Goal: Browse casually

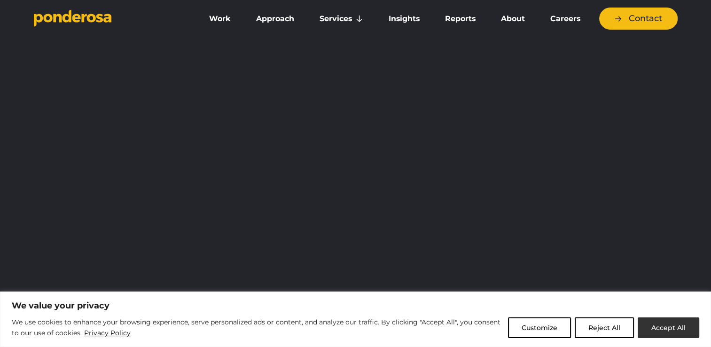
click at [660, 322] on button "Accept All" at bounding box center [668, 327] width 62 height 21
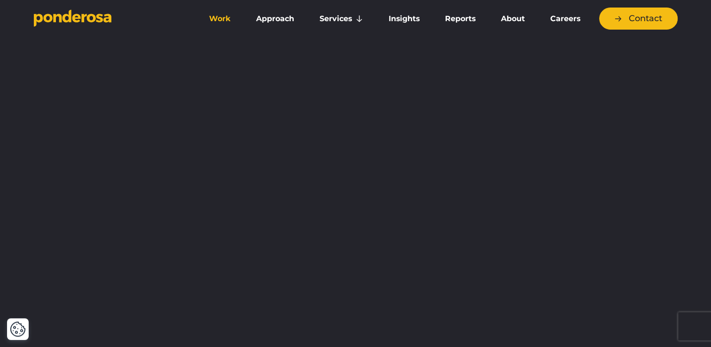
click at [222, 18] on link "Work" at bounding box center [219, 19] width 43 height 20
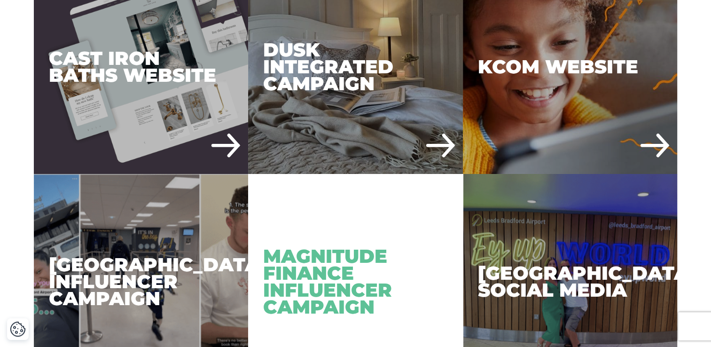
scroll to position [990, 0]
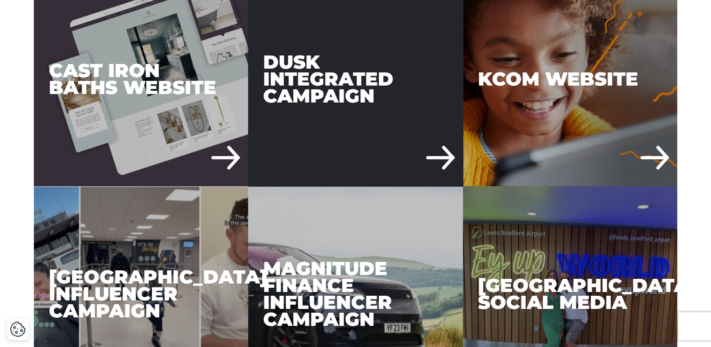
click at [308, 106] on div "DUSK Integrated Campaign" at bounding box center [355, 79] width 215 height 215
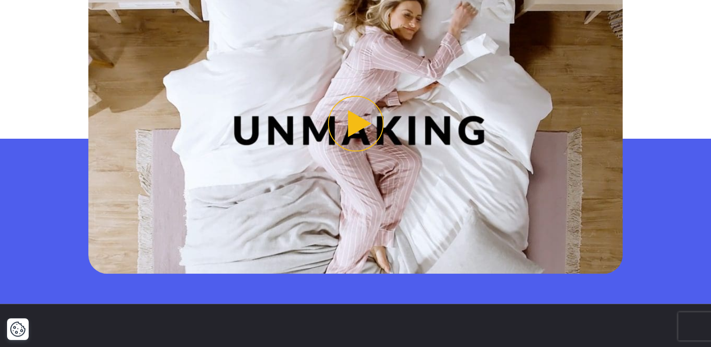
scroll to position [887, 0]
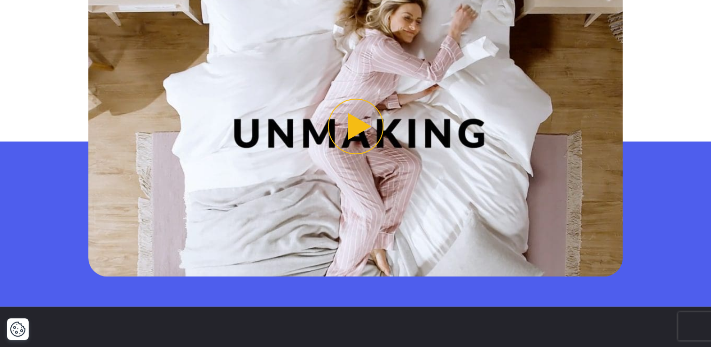
click at [346, 131] on button "Play video" at bounding box center [355, 126] width 534 height 300
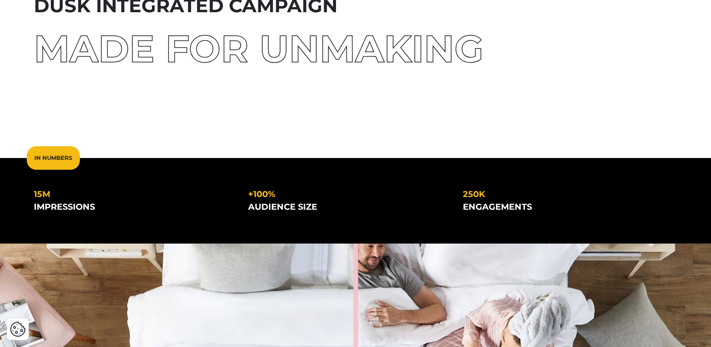
scroll to position [0, 0]
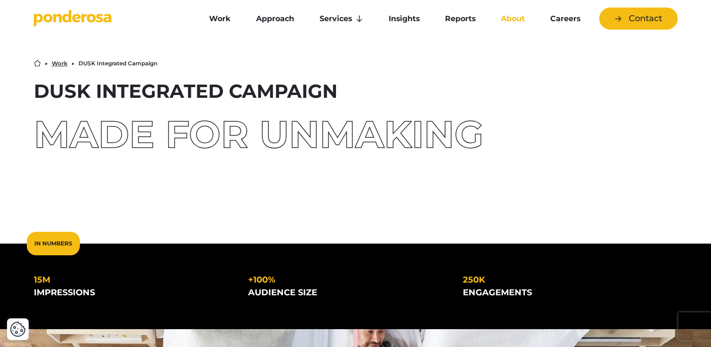
click at [511, 21] on link "About" at bounding box center [513, 19] width 46 height 20
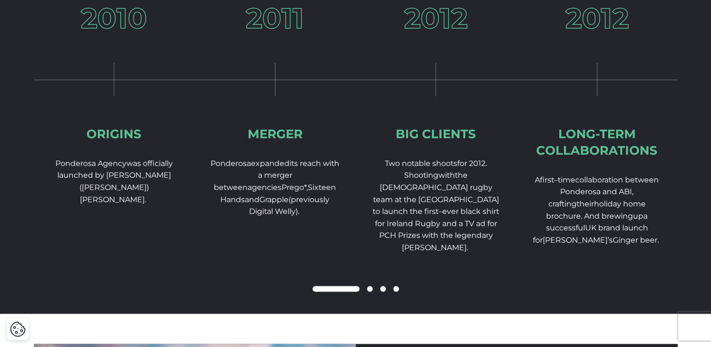
scroll to position [1453, 0]
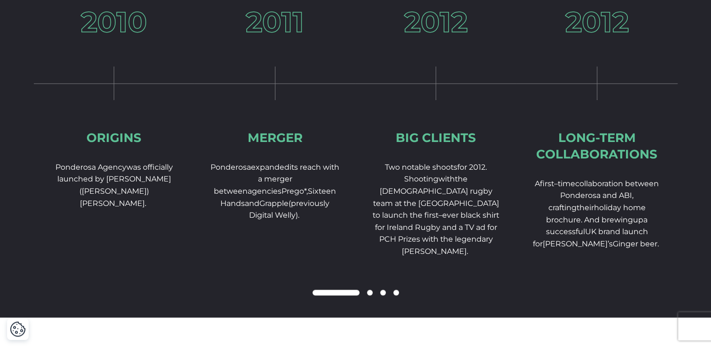
click at [368, 295] on span at bounding box center [370, 292] width 6 height 6
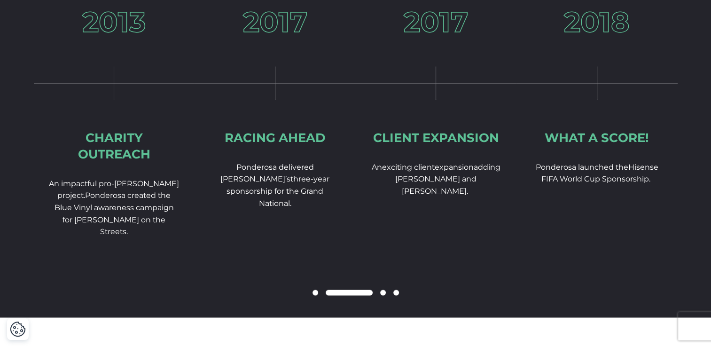
click at [395, 295] on span at bounding box center [396, 292] width 6 height 6
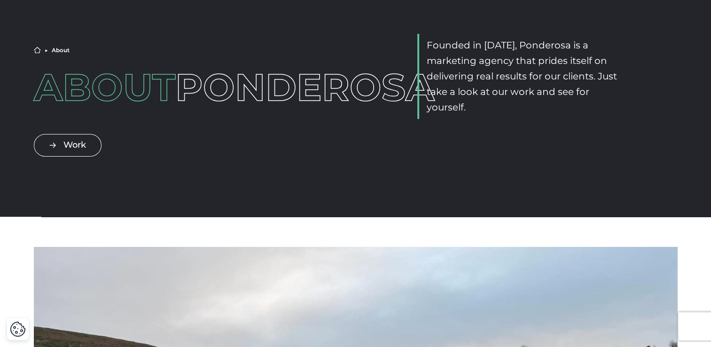
scroll to position [0, 0]
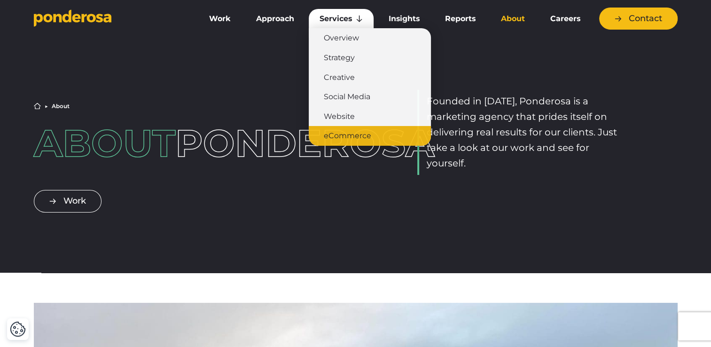
click at [348, 132] on link "eCommerce" at bounding box center [370, 136] width 122 height 20
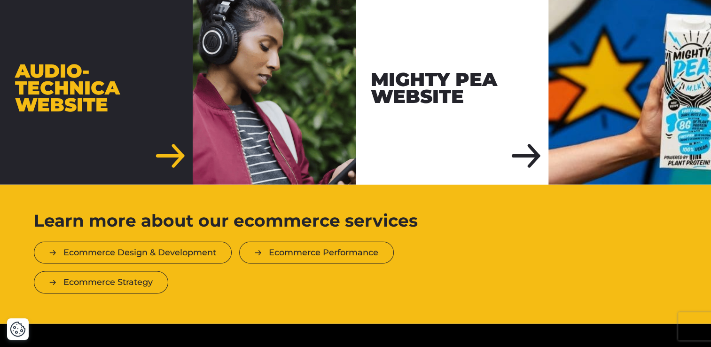
scroll to position [1582, 0]
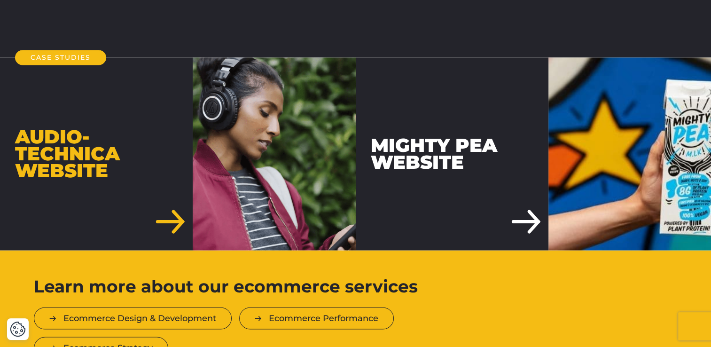
click at [523, 207] on div "Mighty Pea Website" at bounding box center [452, 153] width 193 height 193
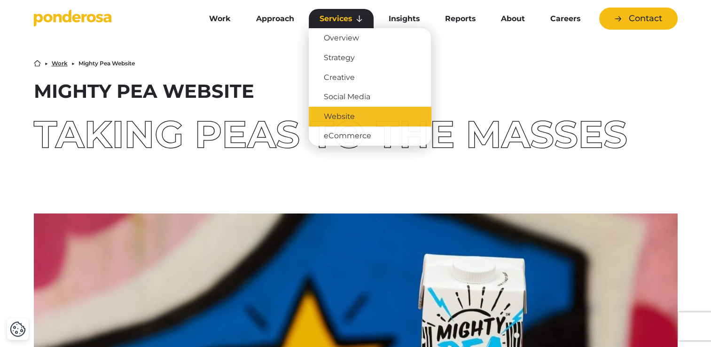
click at [350, 116] on link "Website" at bounding box center [370, 117] width 122 height 20
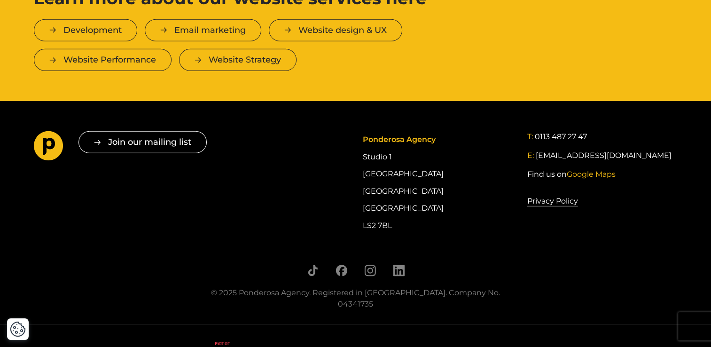
scroll to position [2879, 0]
